Goal: Information Seeking & Learning: Learn about a topic

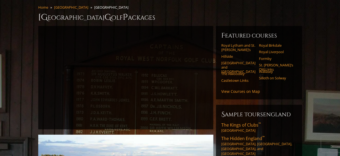
scroll to position [81, 0]
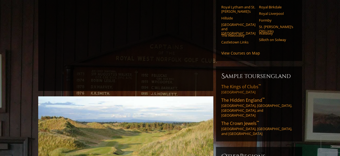
click at [242, 83] on span "The Kings of Clubs ™" at bounding box center [241, 86] width 40 height 6
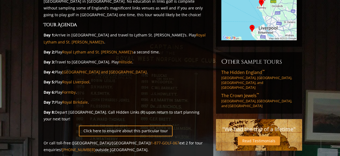
scroll to position [141, 0]
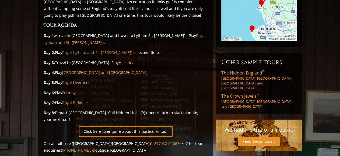
click at [93, 50] on link "Royal Lytham and St. [PERSON_NAME]’s" at bounding box center [97, 52] width 71 height 5
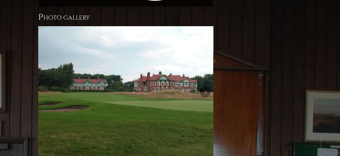
scroll to position [513, 0]
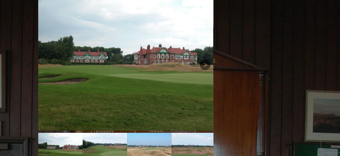
click at [205, 59] on link "Next" at bounding box center [205, 64] width 11 height 11
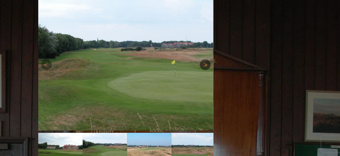
click at [205, 59] on link "Next" at bounding box center [205, 64] width 11 height 11
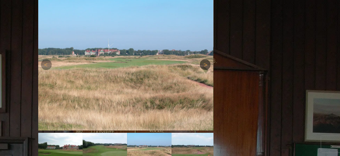
click at [205, 59] on link "Next" at bounding box center [205, 64] width 11 height 11
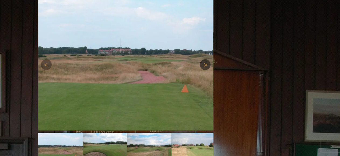
click at [205, 59] on link "Next" at bounding box center [205, 64] width 11 height 11
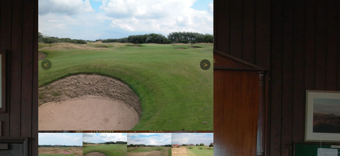
click at [205, 59] on link "Next" at bounding box center [205, 64] width 11 height 11
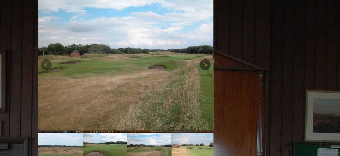
click at [205, 59] on link "Next" at bounding box center [205, 64] width 11 height 11
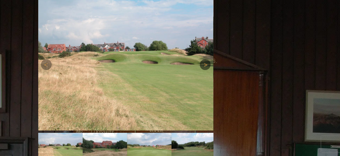
click at [205, 59] on link "Next" at bounding box center [205, 64] width 11 height 11
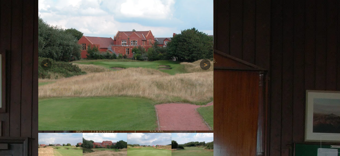
click at [205, 59] on link "Next" at bounding box center [205, 64] width 11 height 11
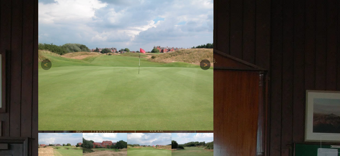
click at [205, 59] on link "Next" at bounding box center [205, 64] width 11 height 11
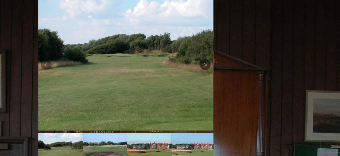
click at [205, 59] on link "Next" at bounding box center [205, 64] width 11 height 11
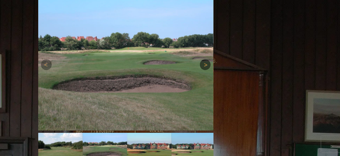
click at [205, 59] on link "Next" at bounding box center [205, 64] width 11 height 11
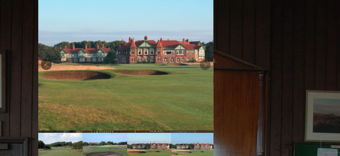
click at [46, 59] on link "Previous" at bounding box center [46, 64] width 11 height 11
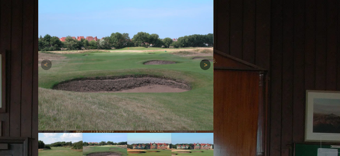
click at [206, 59] on link "Next" at bounding box center [205, 64] width 11 height 11
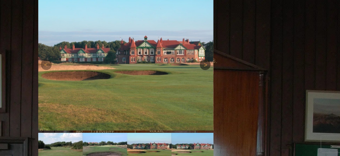
click at [206, 59] on link "Next" at bounding box center [205, 64] width 11 height 11
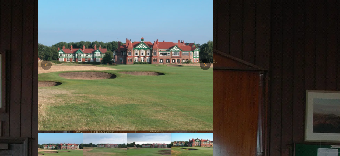
click at [206, 59] on link "Next" at bounding box center [205, 64] width 11 height 11
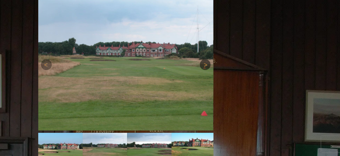
click at [206, 59] on link "Next" at bounding box center [205, 64] width 11 height 11
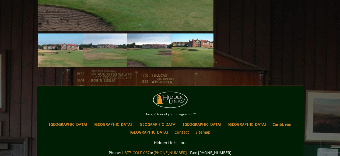
scroll to position [621, 0]
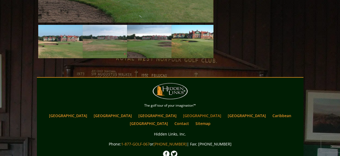
click at [180, 111] on link "[GEOGRAPHIC_DATA]" at bounding box center [202, 115] width 44 height 8
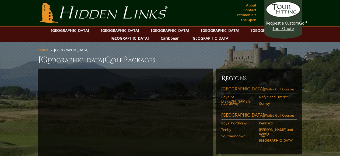
click at [245, 86] on link "North Wales (Wales Golf Courses)" at bounding box center [258, 90] width 75 height 8
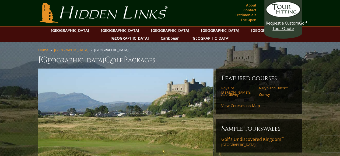
click at [235, 86] on link "Royal St. [PERSON_NAME]’s" at bounding box center [238, 90] width 34 height 9
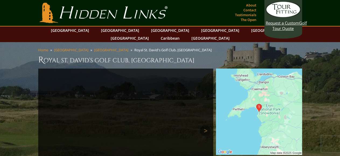
scroll to position [27, 0]
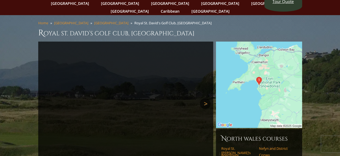
click at [206, 98] on link "Next" at bounding box center [205, 103] width 11 height 11
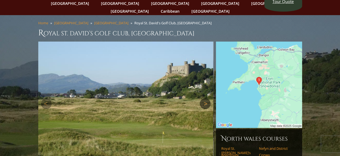
click at [206, 98] on link "Next" at bounding box center [205, 103] width 11 height 11
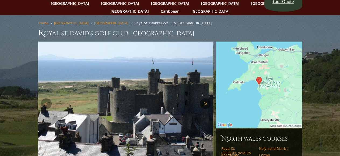
click at [206, 98] on link "Next" at bounding box center [205, 103] width 11 height 11
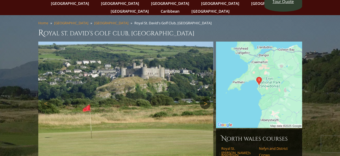
click at [206, 98] on link "Next" at bounding box center [205, 103] width 11 height 11
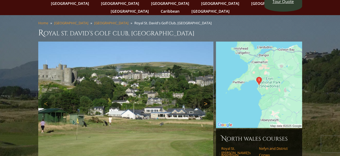
click at [206, 98] on link "Next" at bounding box center [205, 103] width 11 height 11
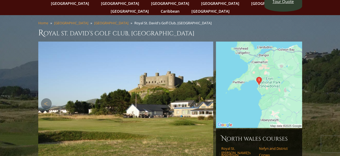
click at [206, 98] on link "Next" at bounding box center [205, 103] width 11 height 11
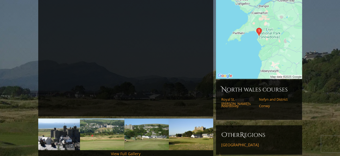
scroll to position [81, 0]
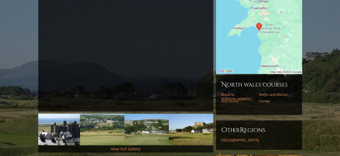
click at [234, 98] on link "Aberdovey" at bounding box center [238, 100] width 34 height 4
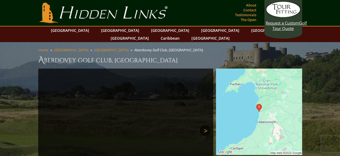
click at [205, 125] on link "Next" at bounding box center [205, 130] width 11 height 11
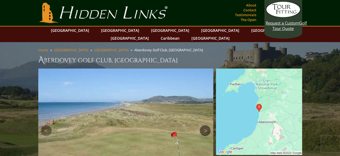
click at [205, 125] on link "Next" at bounding box center [205, 130] width 11 height 11
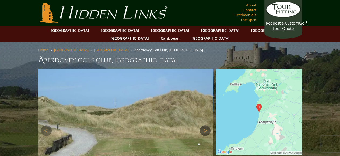
click at [205, 125] on link "Next" at bounding box center [205, 130] width 11 height 11
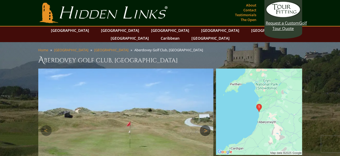
click at [205, 125] on link "Next" at bounding box center [205, 130] width 11 height 11
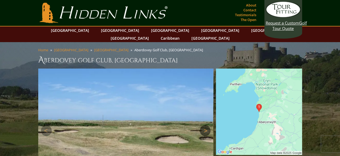
click at [205, 125] on link "Next" at bounding box center [205, 130] width 11 height 11
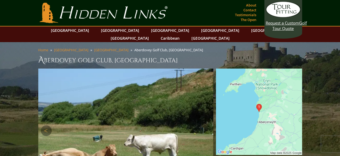
click at [205, 125] on link "Next" at bounding box center [205, 130] width 11 height 11
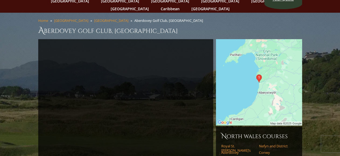
scroll to position [54, 0]
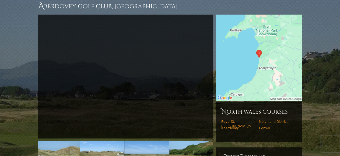
click at [270, 119] on link "Nefyn and District" at bounding box center [276, 121] width 34 height 4
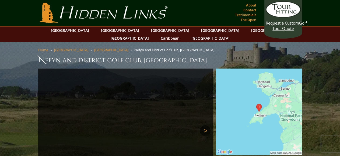
click at [207, 125] on link "Next" at bounding box center [205, 130] width 11 height 11
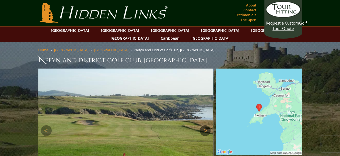
click at [206, 125] on link "Next" at bounding box center [205, 130] width 11 height 11
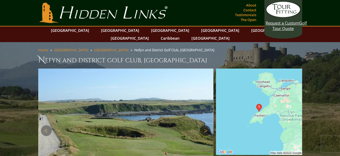
click at [206, 125] on link "Next" at bounding box center [205, 130] width 11 height 11
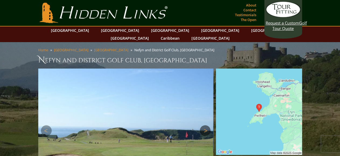
click at [206, 125] on link "Next" at bounding box center [205, 130] width 11 height 11
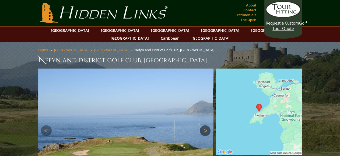
click at [206, 125] on link "Next" at bounding box center [205, 130] width 11 height 11
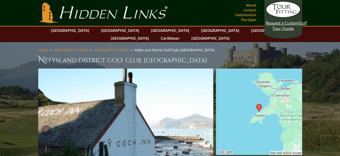
click at [206, 125] on link "Next" at bounding box center [205, 130] width 11 height 11
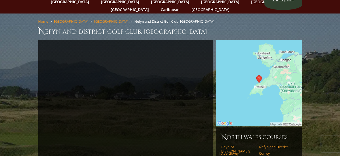
scroll to position [81, 0]
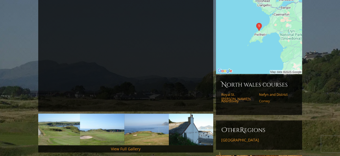
click at [265, 98] on link "Conwy" at bounding box center [276, 100] width 34 height 4
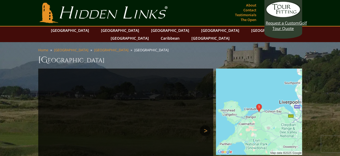
click at [207, 125] on link "Next" at bounding box center [205, 130] width 11 height 11
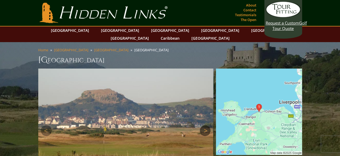
click at [207, 125] on link "Next" at bounding box center [205, 130] width 11 height 11
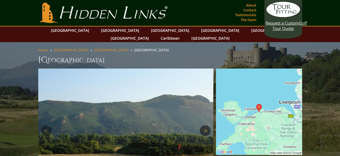
click at [207, 125] on link "Next" at bounding box center [205, 130] width 11 height 11
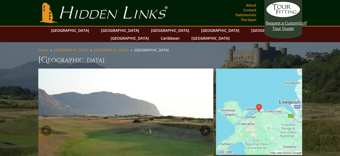
click at [207, 125] on link "Next" at bounding box center [205, 130] width 11 height 11
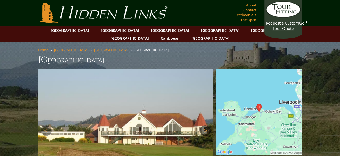
click at [207, 125] on link "Next" at bounding box center [205, 130] width 11 height 11
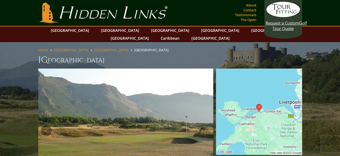
click at [207, 125] on link "Next" at bounding box center [205, 130] width 11 height 11
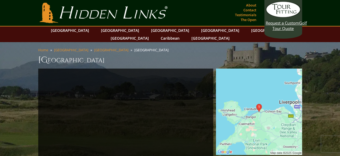
scroll to position [27, 0]
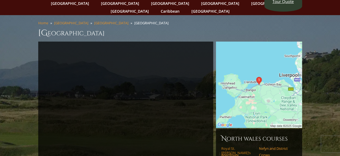
click at [235, 146] on link "Royal St. [PERSON_NAME]’s" at bounding box center [238, 150] width 34 height 9
